Goal: Task Accomplishment & Management: Manage account settings

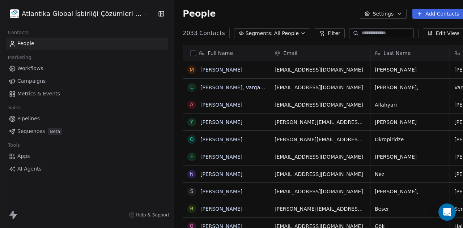
scroll to position [195, 306]
click at [423, 13] on button "Add Contacts" at bounding box center [437, 14] width 51 height 10
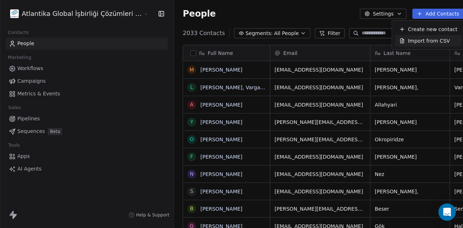
click at [420, 39] on span "Import from CSV" at bounding box center [429, 41] width 42 height 8
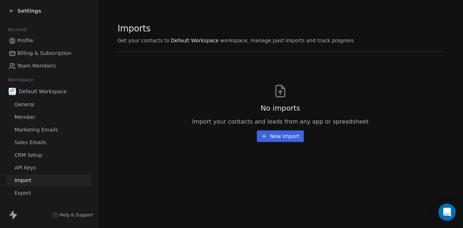
click at [281, 138] on button "New Import" at bounding box center [280, 137] width 47 height 12
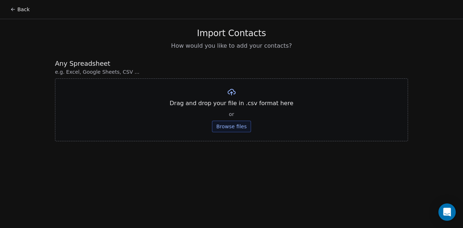
click at [233, 128] on button "Browse files" at bounding box center [231, 127] width 39 height 12
click at [21, 9] on button "Back" at bounding box center [20, 9] width 28 height 13
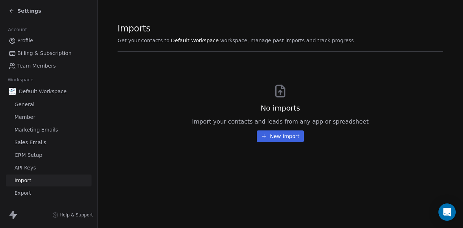
click at [24, 155] on span "CRM Setup" at bounding box center [28, 155] width 28 height 8
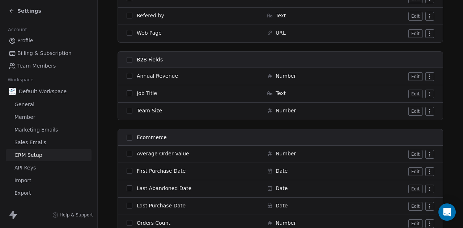
scroll to position [774, 0]
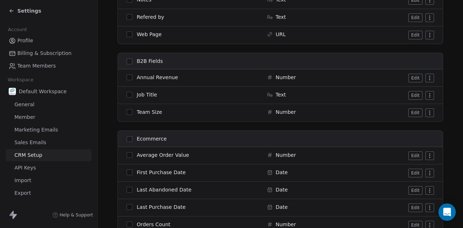
click at [128, 93] on button "button" at bounding box center [130, 95] width 6 height 6
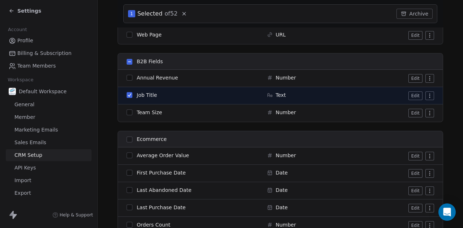
scroll to position [801, 0]
click at [429, 94] on html "Settings Account Profile Billing & Subscription Team Members Workspace Default …" at bounding box center [231, 114] width 463 height 228
click at [410, 93] on html "Settings Account Profile Billing & Subscription Team Members Workspace Default …" at bounding box center [231, 114] width 463 height 228
click at [410, 93] on button "Edit" at bounding box center [415, 95] width 14 height 9
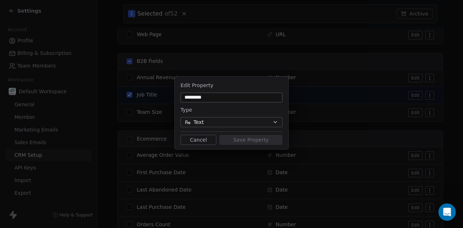
click at [450, 85] on div "Edit Property ********* Type Text Cancel Save Property" at bounding box center [231, 114] width 463 height 98
click at [192, 139] on button "Cancel" at bounding box center [198, 140] width 36 height 10
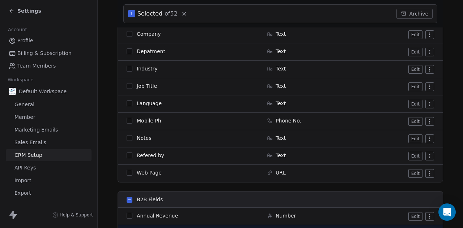
scroll to position [699, 0]
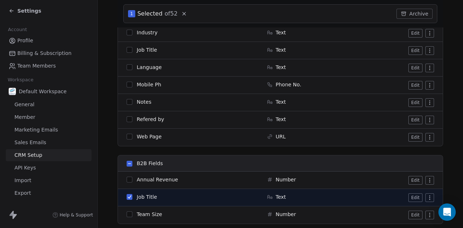
click at [128, 196] on button "button" at bounding box center [130, 197] width 6 height 6
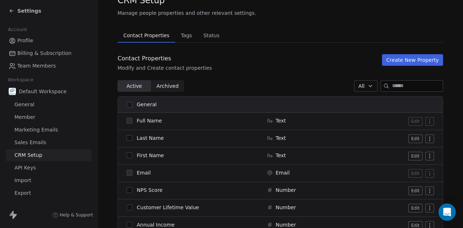
scroll to position [0, 0]
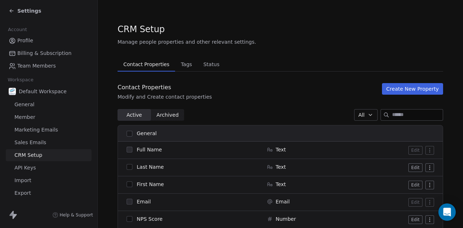
click at [207, 62] on span "Status" at bounding box center [211, 64] width 22 height 10
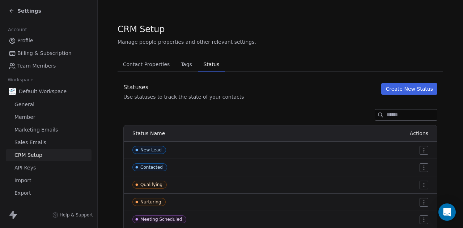
click at [181, 63] on span "Tags" at bounding box center [186, 64] width 17 height 10
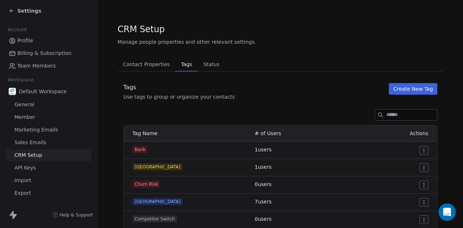
click at [26, 165] on span "API Keys" at bounding box center [24, 168] width 21 height 8
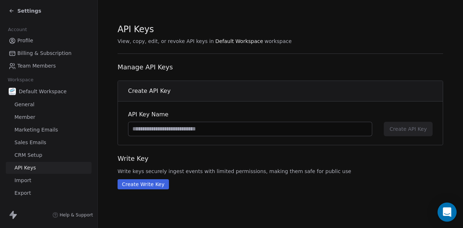
click at [445, 211] on icon "Open Intercom Messenger" at bounding box center [446, 212] width 8 height 9
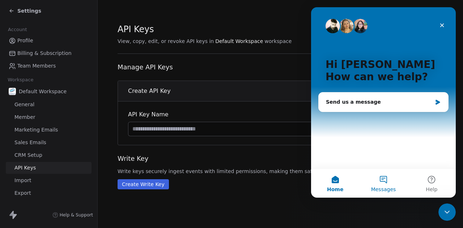
click at [383, 177] on button "Messages" at bounding box center [383, 183] width 48 height 29
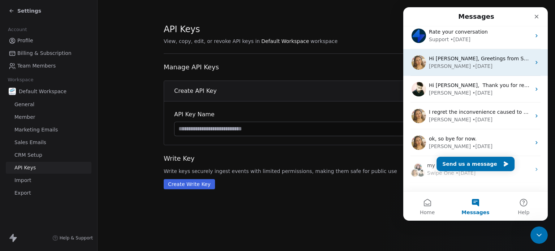
scroll to position [77, 0]
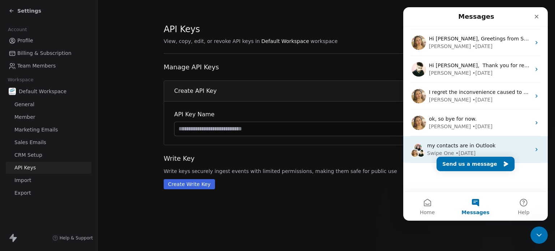
click at [444, 150] on div "Swipe One" at bounding box center [440, 154] width 27 height 8
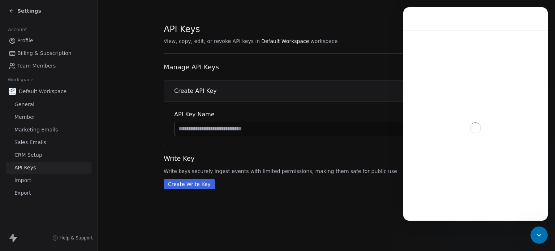
scroll to position [48, 0]
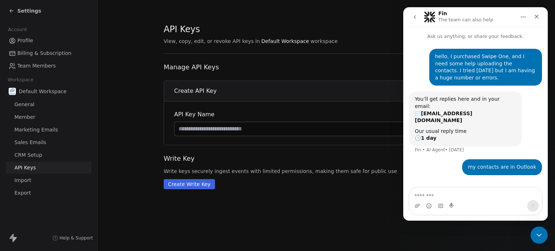
click at [449, 66] on div "hello, I purchased Swipe One, and I need some help uploading the contacts. I tr…" at bounding box center [485, 67] width 101 height 28
click at [415, 18] on icon "go back" at bounding box center [415, 17] width 6 height 6
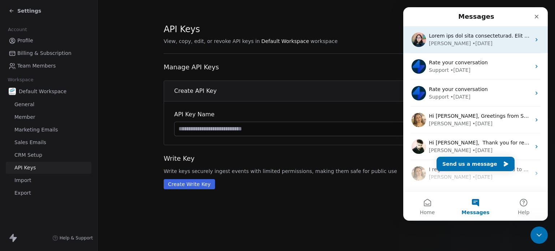
click at [440, 40] on div "[PERSON_NAME]" at bounding box center [450, 44] width 42 height 8
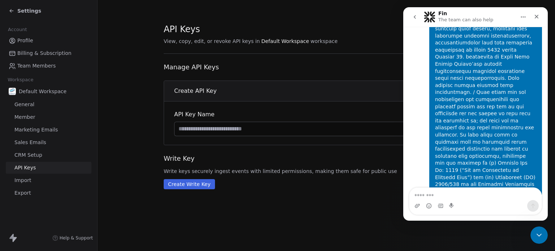
scroll to position [1148, 0]
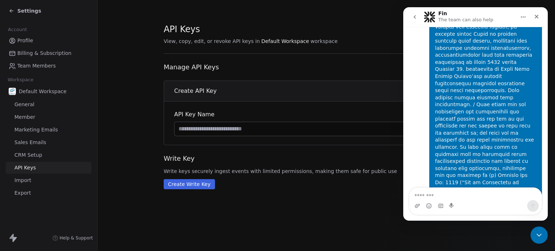
click at [459, 96] on div "Sent from Mobile device" at bounding box center [485, 151] width 101 height 326
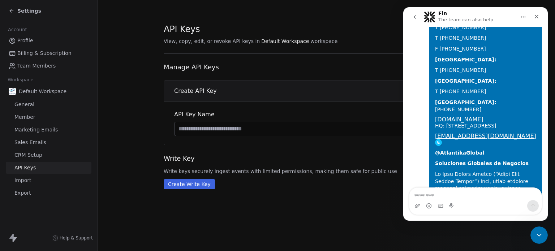
scroll to position [958, 0]
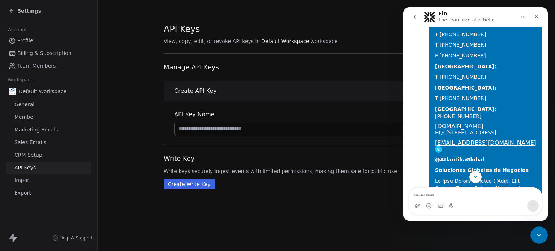
click at [412, 14] on icon "go back" at bounding box center [415, 17] width 6 height 6
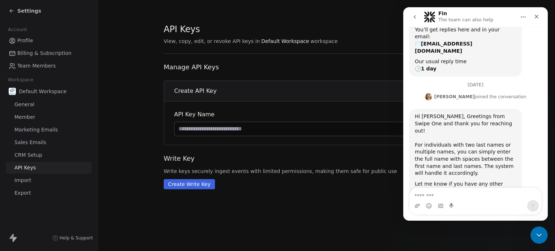
scroll to position [77, 0]
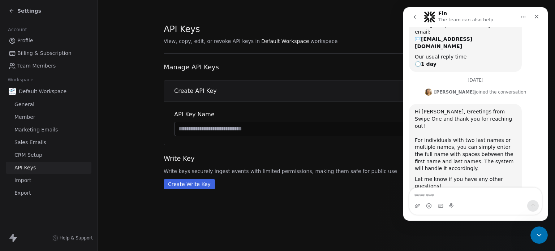
click at [455, 117] on div "Hi [PERSON_NAME], Greetings from Swipe One and thank you for reaching out! For …" at bounding box center [465, 140] width 101 height 64
click at [462, 17] on icon "Close" at bounding box center [537, 17] width 6 height 6
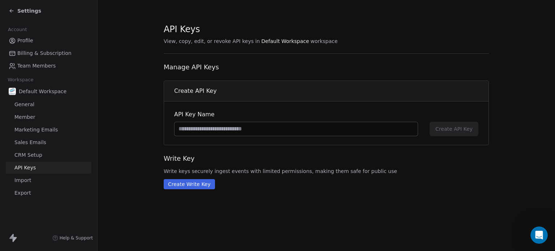
click at [21, 180] on span "Import" at bounding box center [22, 181] width 17 height 8
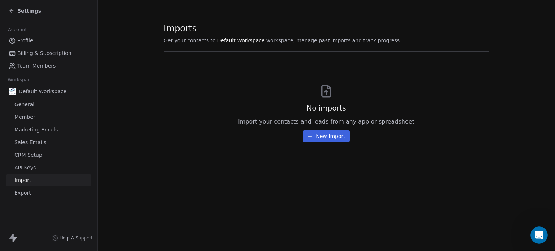
click at [25, 193] on span "Export" at bounding box center [22, 193] width 17 height 8
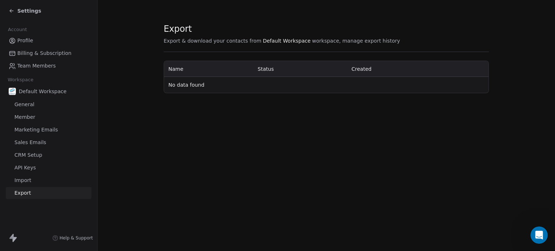
click at [21, 179] on span "Import" at bounding box center [22, 181] width 17 height 8
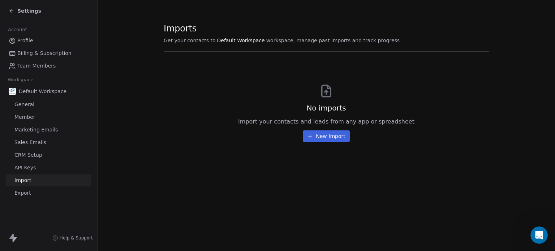
click at [24, 104] on span "General" at bounding box center [24, 105] width 20 height 8
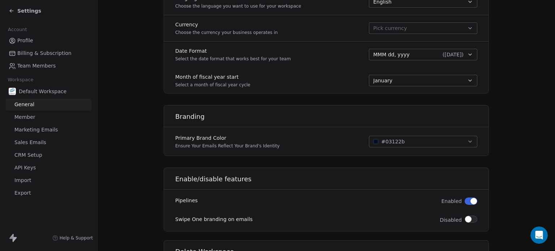
scroll to position [365, 0]
click at [375, 141] on div "button" at bounding box center [375, 141] width 5 height 5
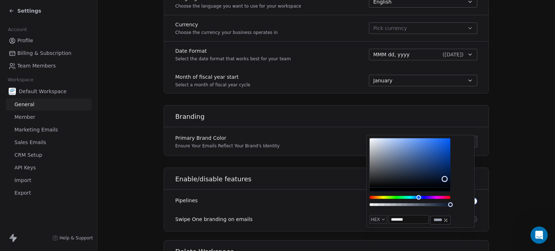
click at [415, 221] on input "*******" at bounding box center [408, 220] width 39 height 8
type input "*******"
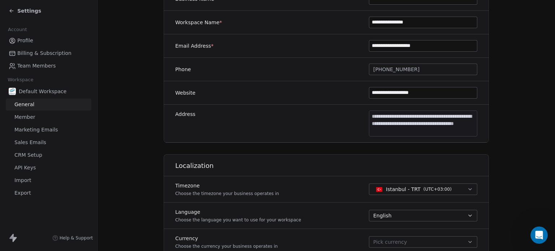
scroll to position [135, 0]
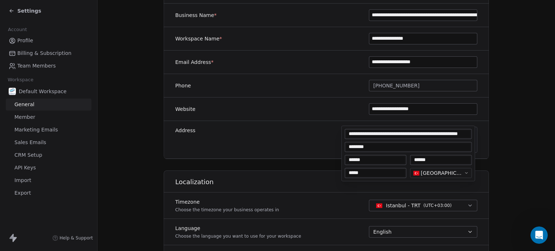
click at [406, 138] on body "**********" at bounding box center [277, 125] width 555 height 251
click at [349, 146] on input "*******" at bounding box center [408, 147] width 124 height 7
click at [462, 159] on html "**********" at bounding box center [277, 125] width 555 height 251
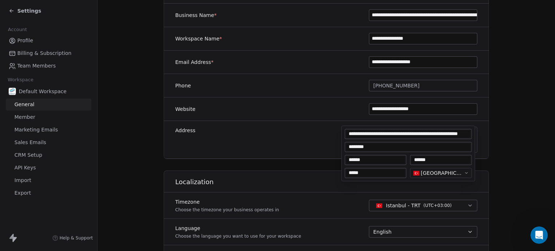
click at [380, 149] on body "**********" at bounding box center [277, 125] width 555 height 251
click at [360, 175] on input "*****" at bounding box center [375, 173] width 59 height 7
type input "*****"
type textarea "**********"
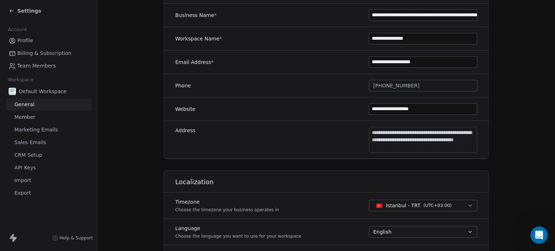
click at [462, 163] on html "**********" at bounding box center [277, 125] width 555 height 251
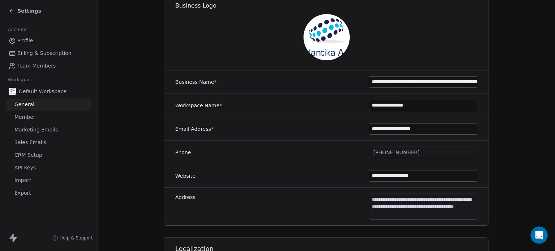
scroll to position [14, 0]
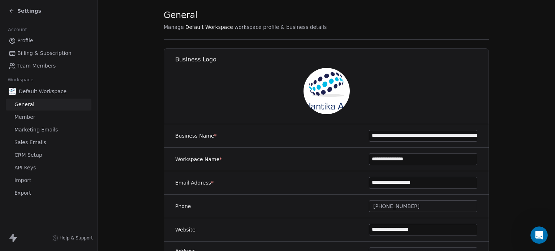
click at [317, 91] on img at bounding box center [327, 91] width 46 height 46
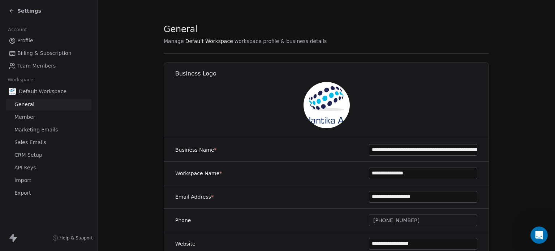
click at [19, 181] on span "Import" at bounding box center [22, 181] width 17 height 8
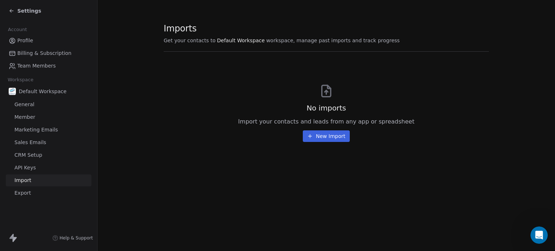
click at [240, 40] on span "Default Workspace" at bounding box center [241, 40] width 48 height 7
click at [266, 42] on span "workspace, manage past imports and track progress" at bounding box center [332, 40] width 133 height 7
click at [22, 12] on span "Settings" at bounding box center [29, 10] width 24 height 7
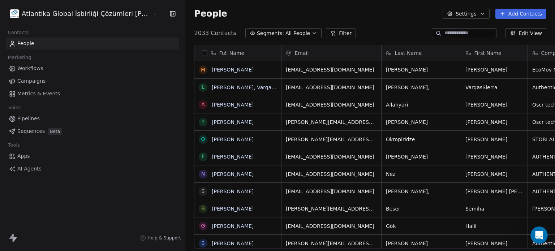
scroll to position [215, 390]
click at [445, 37] on input at bounding box center [470, 33] width 51 height 7
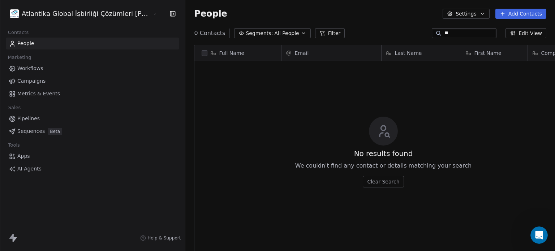
type input "*"
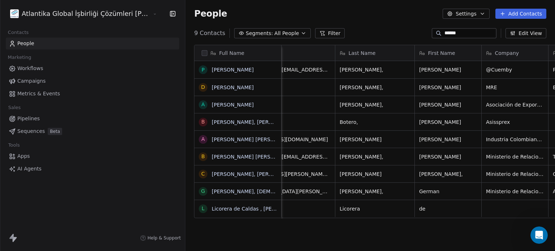
scroll to position [0, 0]
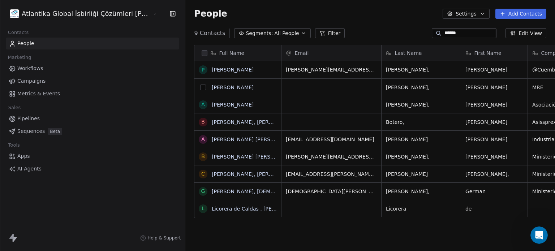
click at [200, 87] on button "grid" at bounding box center [203, 88] width 6 height 6
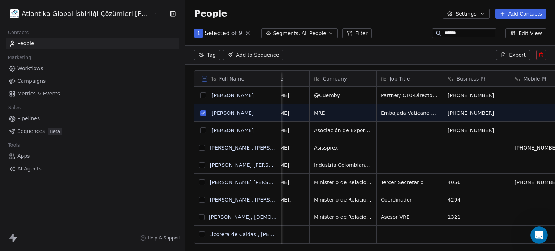
scroll to position [0, 226]
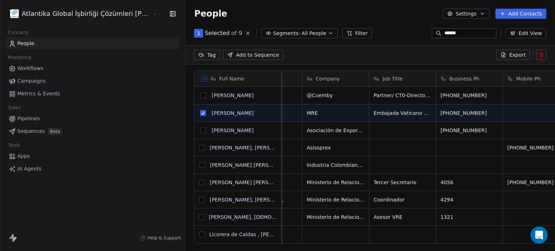
click at [200, 112] on button "grid" at bounding box center [203, 113] width 6 height 6
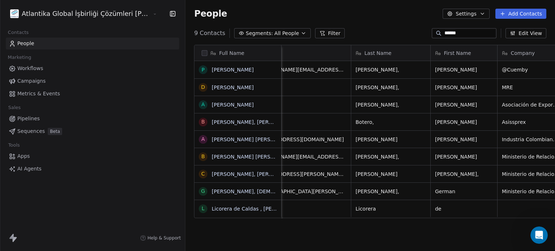
scroll to position [0, 0]
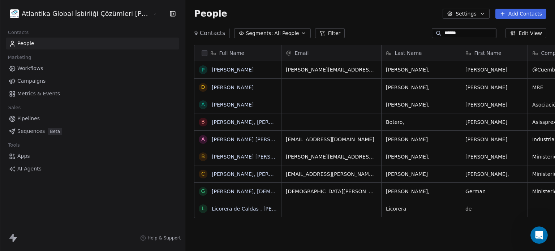
click at [458, 36] on input "******" at bounding box center [470, 33] width 51 height 7
type input "*"
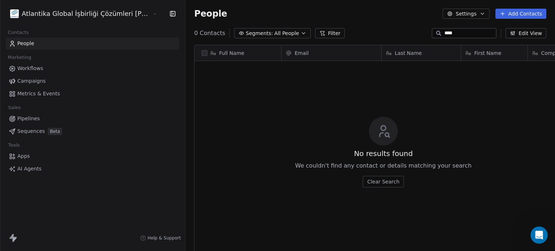
scroll to position [215, 390]
type input "*"
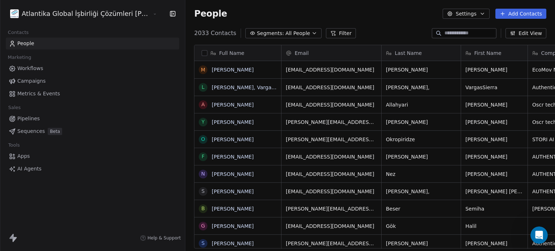
scroll to position [0, 28]
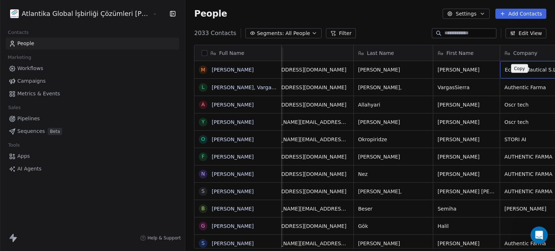
click at [462, 67] on icon "grid" at bounding box center [567, 69] width 6 height 6
click at [445, 33] on input at bounding box center [470, 33] width 51 height 7
paste input "**********"
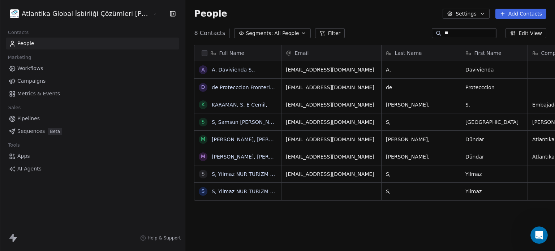
scroll to position [215, 390]
type input "*"
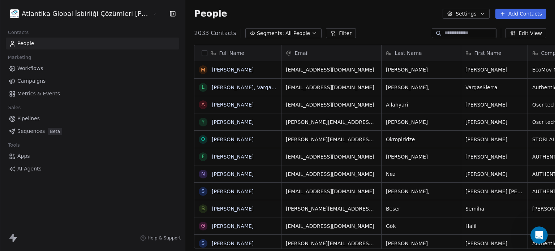
click at [312, 32] on icon "button" at bounding box center [315, 33] width 6 height 6
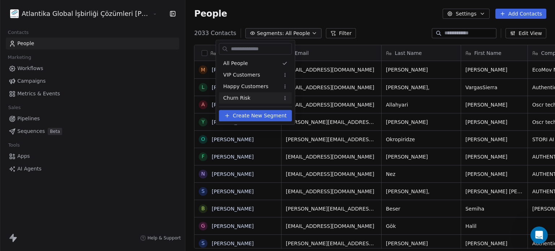
click at [257, 118] on span "Create New Segment" at bounding box center [260, 116] width 54 height 8
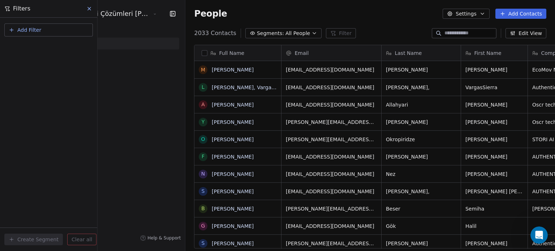
click at [48, 26] on button "Add Filter" at bounding box center [48, 29] width 89 height 13
click at [25, 46] on span "Contact properties" at bounding box center [35, 47] width 47 height 8
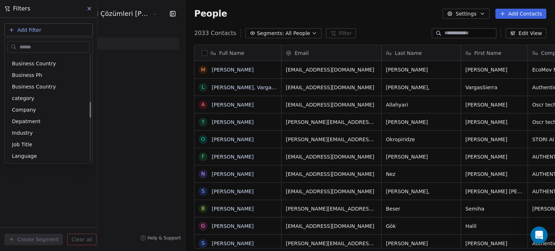
scroll to position [312, 0]
click at [30, 110] on span "Company" at bounding box center [24, 109] width 24 height 7
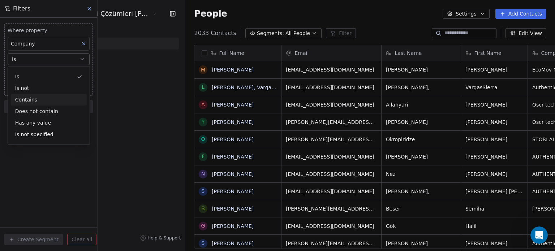
click at [22, 97] on div "Contains" at bounding box center [49, 100] width 76 height 12
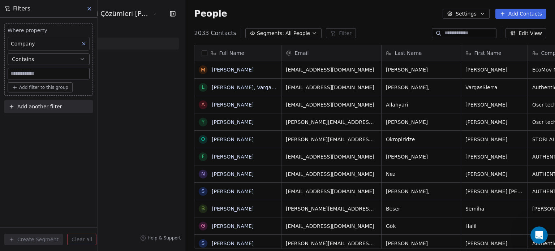
click at [23, 139] on div "Where property Company Contains Add filter to this group Add another filter Cre…" at bounding box center [48, 135] width 97 height 234
click at [46, 140] on div "Where property Company Contains Add filter to this group Add another filter Cre…" at bounding box center [48, 135] width 97 height 234
click at [34, 73] on input at bounding box center [48, 73] width 81 height 11
paste input "**********"
type input "**********"
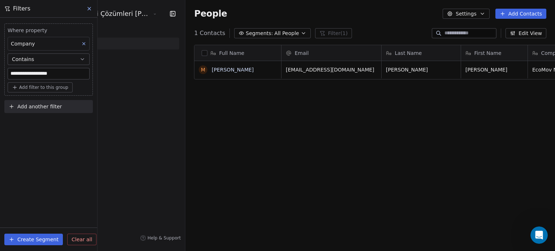
scroll to position [215, 390]
click at [77, 228] on span "Clear all" at bounding box center [82, 240] width 21 height 8
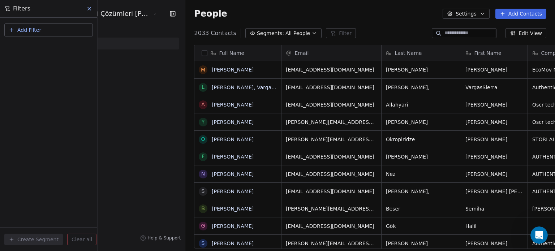
click at [445, 35] on input at bounding box center [470, 33] width 51 height 7
type input "*******"
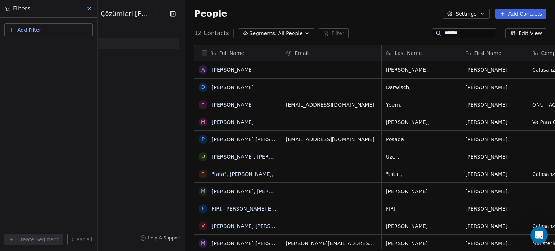
scroll to position [0, 28]
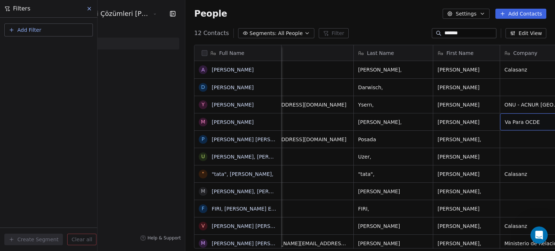
click at [462, 120] on span "Va Para OCDE" at bounding box center [527, 122] width 44 height 7
type textarea "*"
type textarea "**********"
click at [373, 20] on html "Atlantika Global İşbirliği Çözümleri [PERSON_NAME]. Sanayi ve Tic. A.Ş Contacts…" at bounding box center [277, 125] width 555 height 251
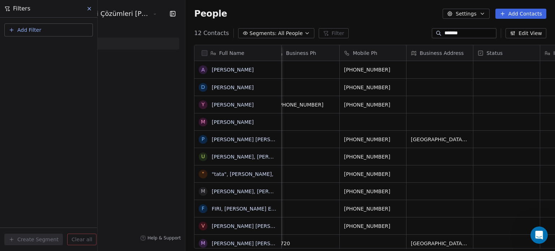
scroll to position [0, 367]
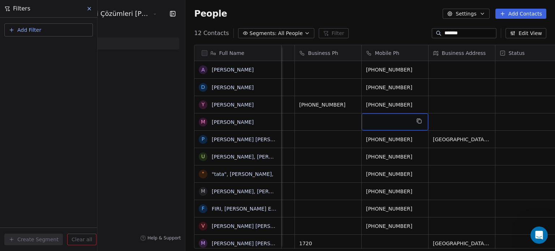
click at [367, 123] on div "grid" at bounding box center [395, 122] width 67 height 17
click at [362, 127] on div "grid" at bounding box center [395, 122] width 67 height 17
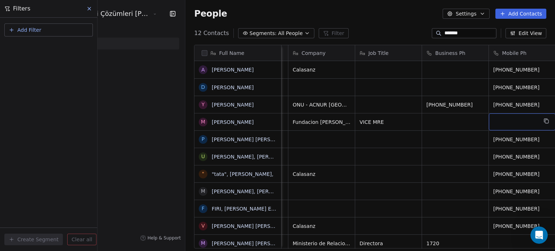
scroll to position [0, 239]
click at [361, 121] on span "VICE MRE" at bounding box center [383, 122] width 44 height 7
click at [361, 120] on span "VICE MRE" at bounding box center [383, 122] width 44 height 7
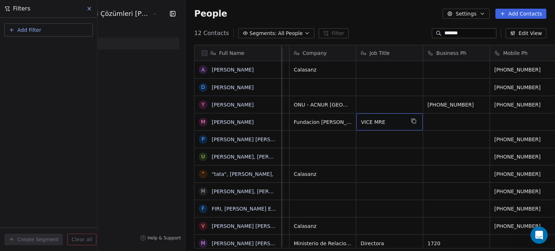
click at [361, 120] on span "VICE MRE" at bounding box center [383, 122] width 44 height 7
type textarea "*"
type textarea "*********"
click at [341, 29] on html "Atlantika Global İşbirliği Çözümleri [PERSON_NAME]. Sanayi ve Tic. A.Ş Contacts…" at bounding box center [277, 125] width 555 height 251
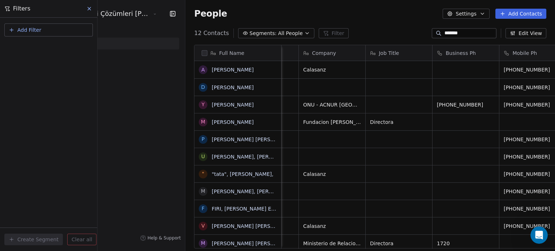
scroll to position [0, 228]
click at [433, 122] on div "grid" at bounding box center [466, 122] width 67 height 17
type input "**********"
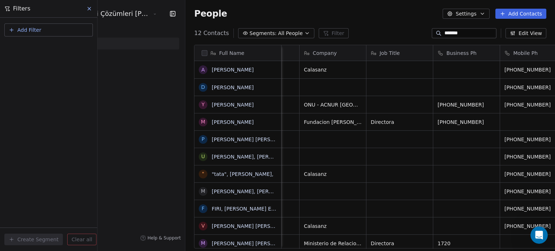
click at [365, 16] on html "Atlantika Global İşbirliği Çözümleri [PERSON_NAME]. Sanayi ve Tic. A.Ş Contacts…" at bounding box center [277, 125] width 555 height 251
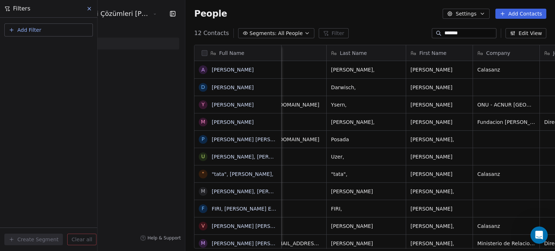
scroll to position [0, 0]
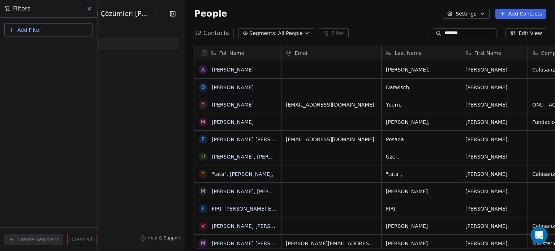
click at [90, 7] on icon at bounding box center [89, 9] width 6 height 6
